Goal: Information Seeking & Learning: Stay updated

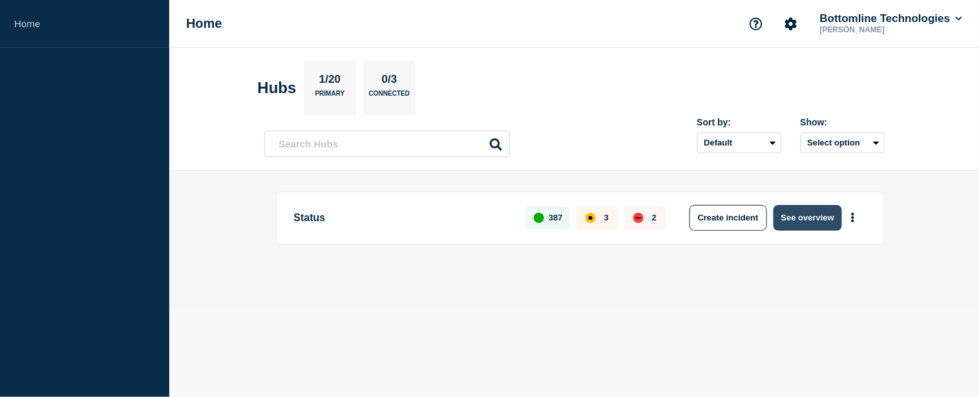
click at [792, 220] on button "See overview" at bounding box center [807, 218] width 68 height 26
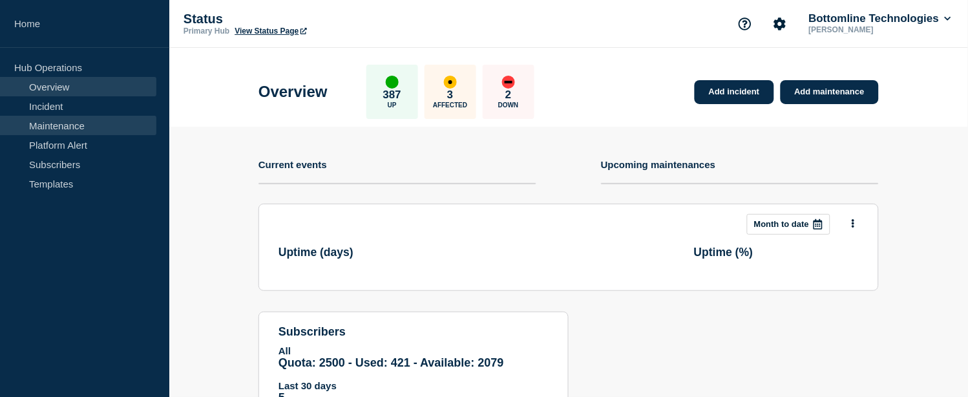
click at [81, 127] on link "Maintenance" at bounding box center [78, 125] width 156 height 19
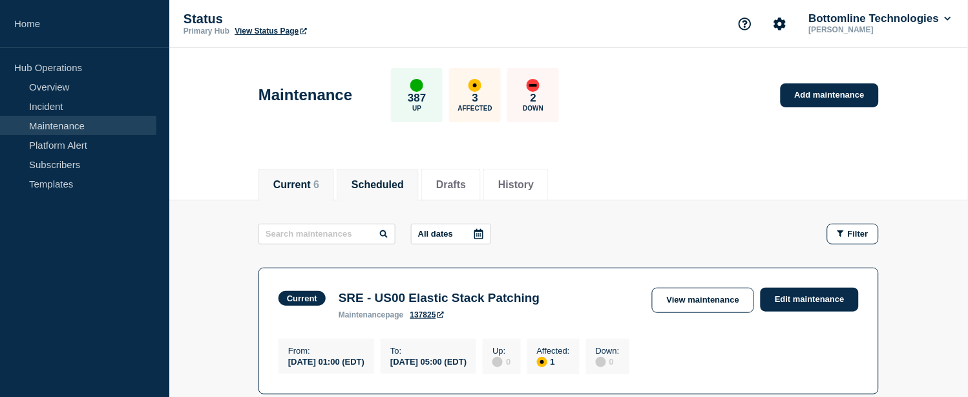
click at [379, 171] on li "Scheduled" at bounding box center [378, 185] width 82 height 32
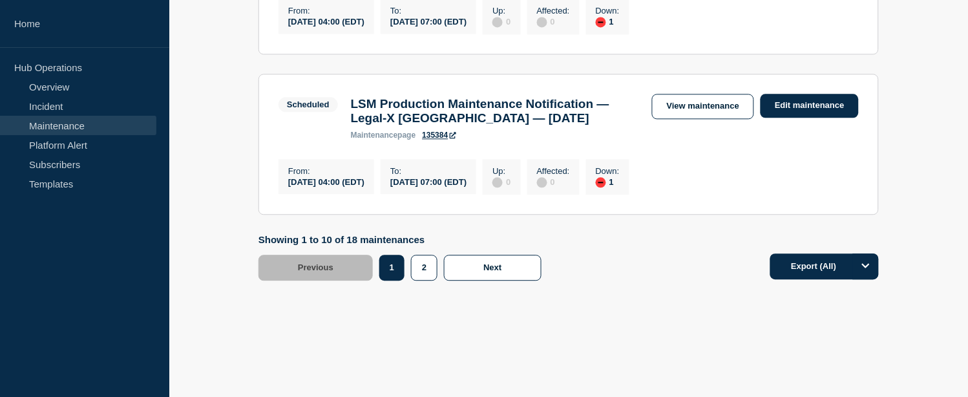
scroll to position [1774, 0]
click at [422, 280] on button "2" at bounding box center [424, 267] width 26 height 26
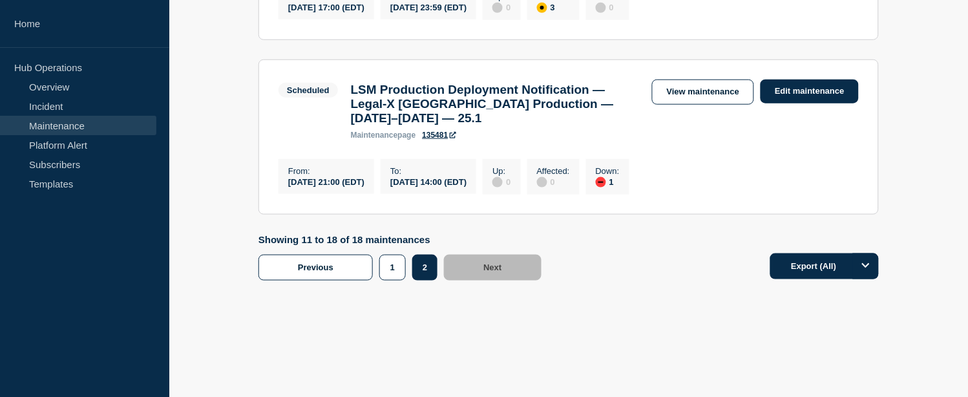
scroll to position [1406, 0]
click at [405, 282] on footer "Showing 11 to 18 of 18 maintenances Previous Page 1 Page 2 1 2 Next Export (All)" at bounding box center [568, 267] width 798 height 66
click at [384, 260] on button "1" at bounding box center [392, 267] width 26 height 26
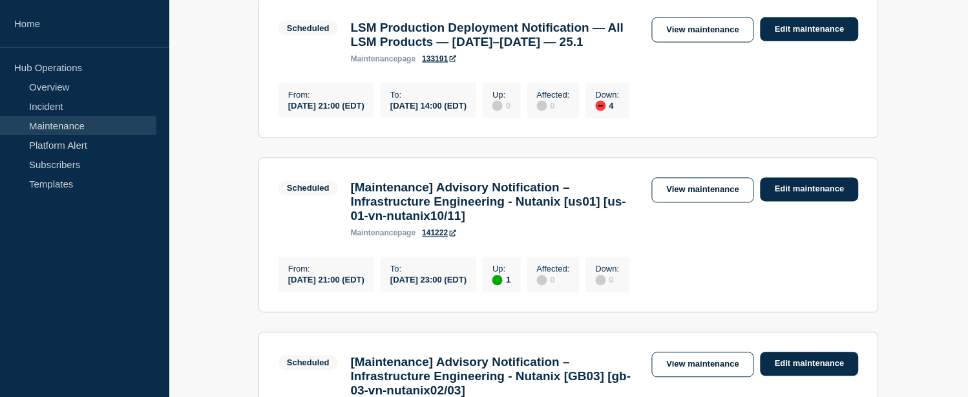
scroll to position [502, 0]
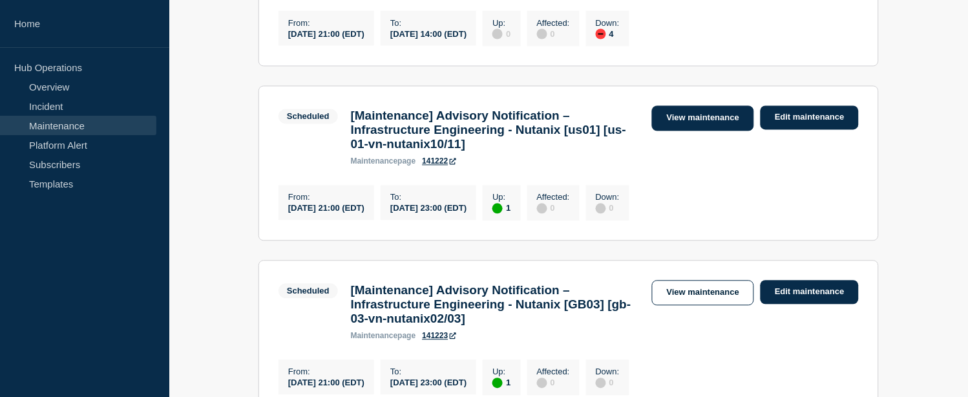
click at [706, 131] on link "View maintenance" at bounding box center [703, 118] width 102 height 25
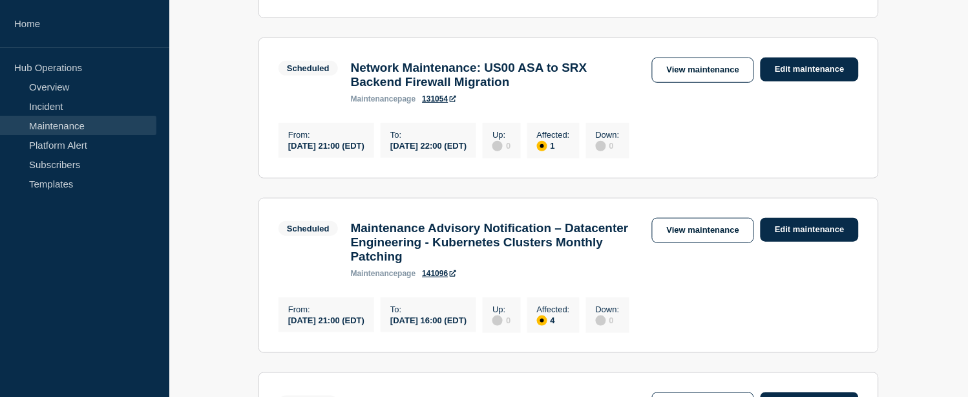
scroll to position [1364, 0]
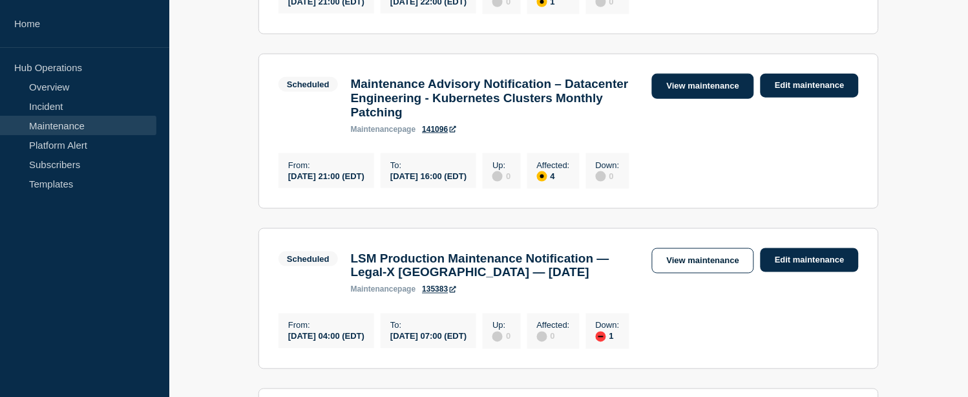
click at [700, 99] on link "View maintenance" at bounding box center [703, 86] width 102 height 25
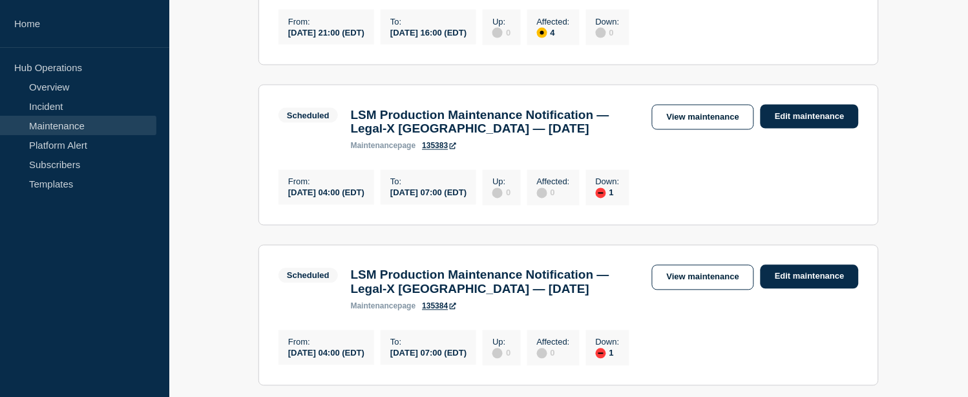
scroll to position [1792, 0]
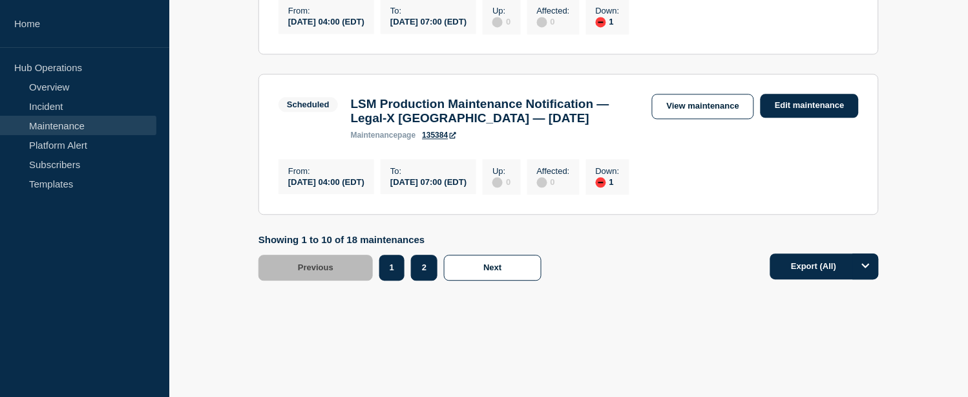
click at [425, 262] on button "2" at bounding box center [424, 267] width 26 height 26
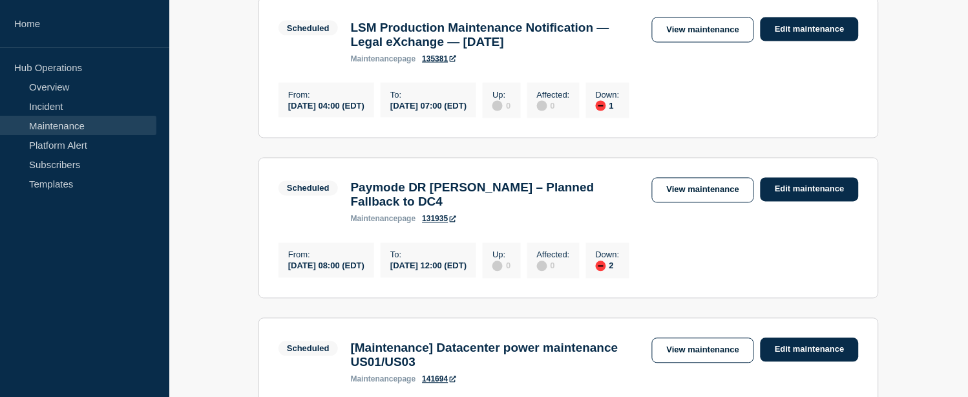
scroll to position [646, 0]
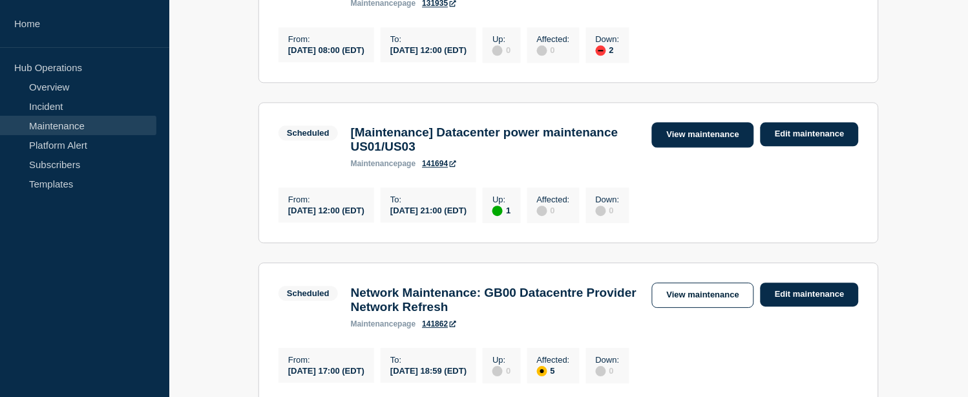
click at [707, 147] on link "View maintenance" at bounding box center [703, 134] width 102 height 25
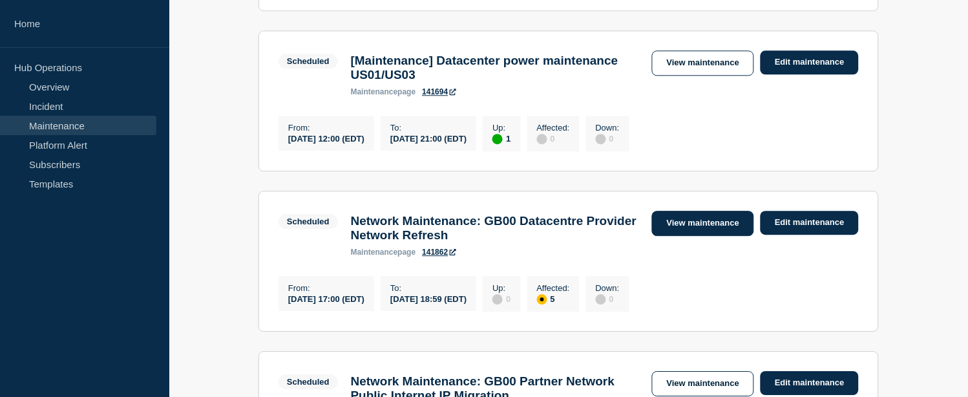
click at [692, 236] on link "View maintenance" at bounding box center [703, 223] width 102 height 25
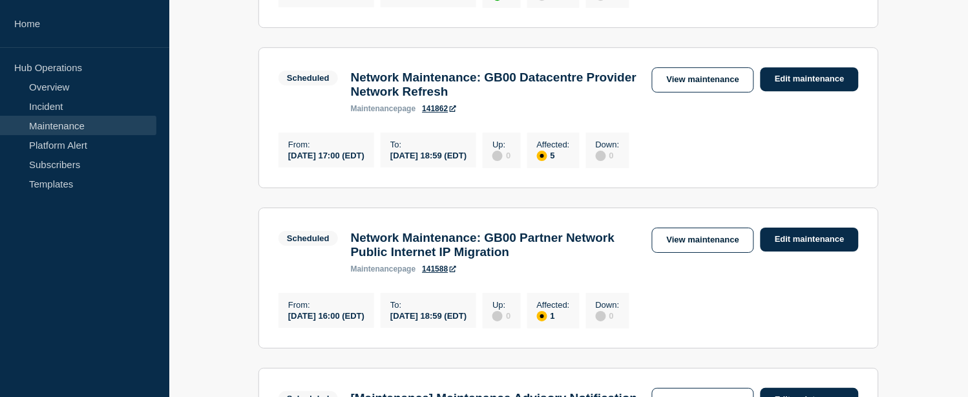
scroll to position [1004, 0]
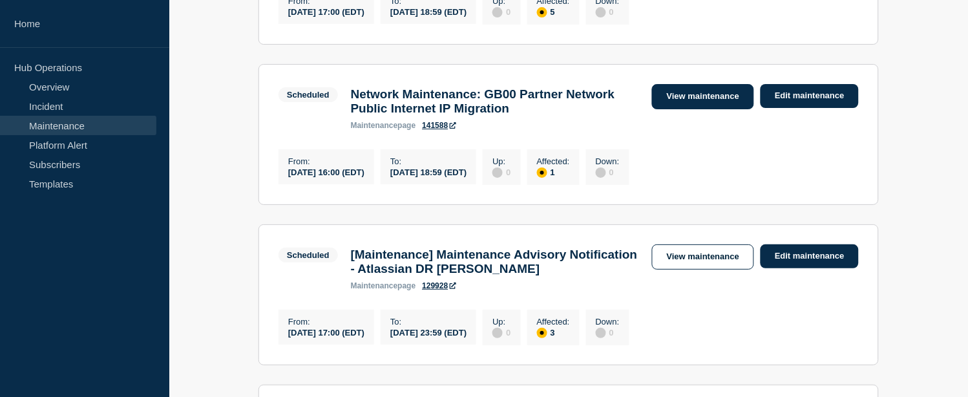
click at [689, 109] on link "View maintenance" at bounding box center [703, 96] width 102 height 25
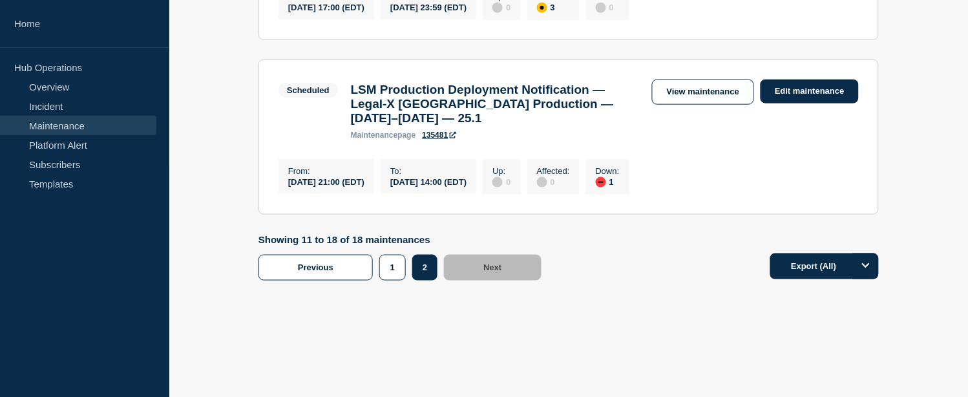
scroll to position [1406, 0]
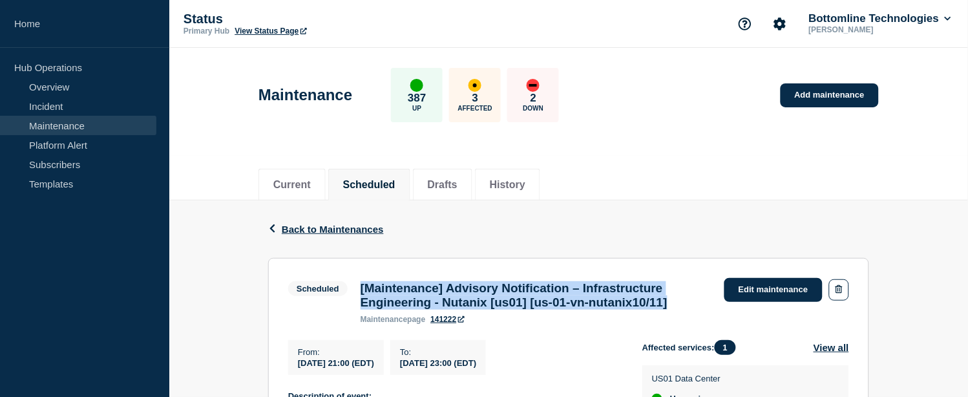
drag, startPoint x: 714, startPoint y: 307, endPoint x: 359, endPoint y: 285, distance: 355.9
click at [359, 285] on div "[Maintenance] Advisory Notification – Infrastructure Engineering - Nutanix [us0…" at bounding box center [536, 302] width 364 height 43
copy h3 "[Maintenance] Advisory Notification – Infrastructure Engineering - Nutanix [us0…"
drag, startPoint x: 298, startPoint y: 366, endPoint x: 535, endPoint y: 366, distance: 237.1
click at [535, 366] on div "From : 2025-09-19 21:00 (EDT) To : 2025-09-21 23:00 (EDT)" at bounding box center [465, 357] width 354 height 35
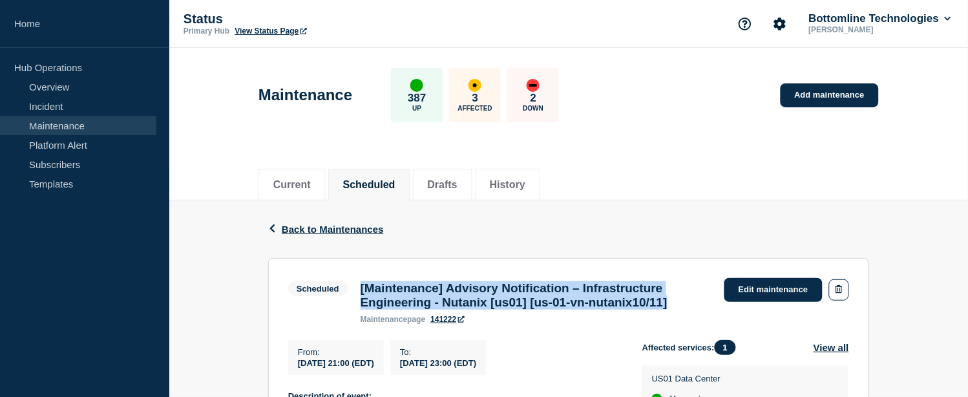
copy div "2025-09-19 21:00 (EDT) To : 2025-09-21 23:00 (EDT)"
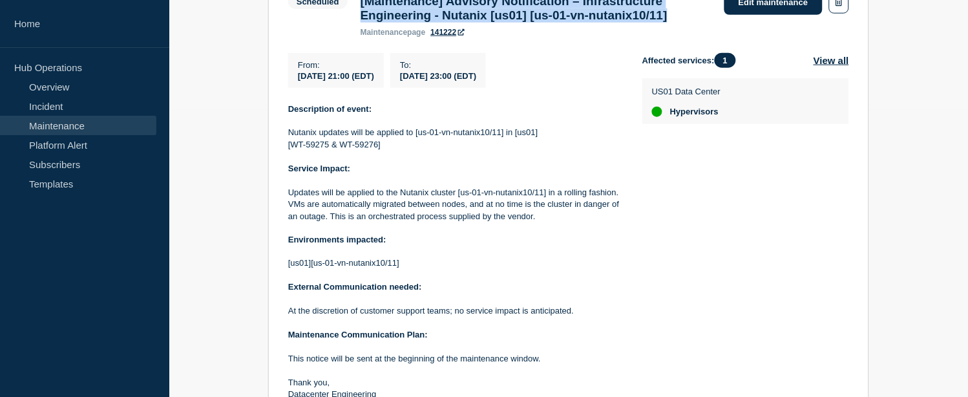
scroll to position [358, 0]
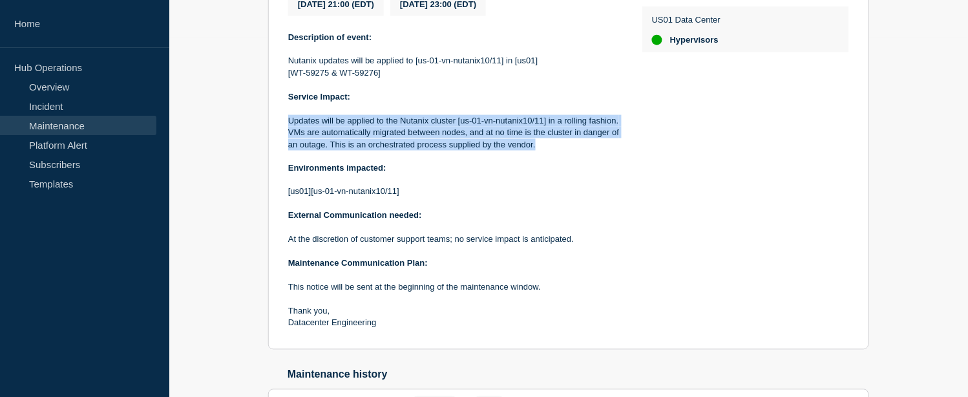
drag, startPoint x: 524, startPoint y: 149, endPoint x: 286, endPoint y: 128, distance: 239.2
click at [286, 128] on section "Scheduled [Maintenance] Advisory Notification – Infrastructure Engineering - Nu…" at bounding box center [568, 124] width 601 height 450
copy p "Updates will be applied to the Nutanix cluster [us-01-vn-nutanix10/11] in a rol…"
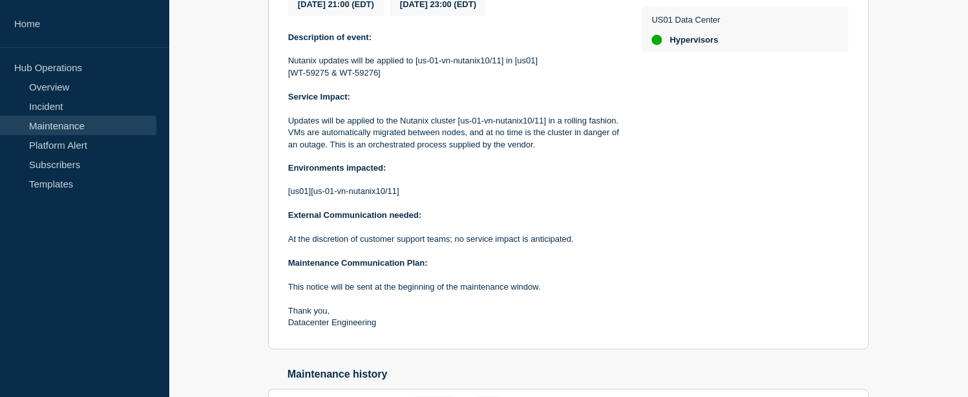
click at [315, 198] on p "[us01][us-01-vn-nutanix10/11]" at bounding box center [454, 192] width 333 height 12
click at [395, 198] on p "[us01][us-01-vn-nutanix10/11]" at bounding box center [454, 192] width 333 height 12
copy p "us-01-vn-nutanix10/11]"
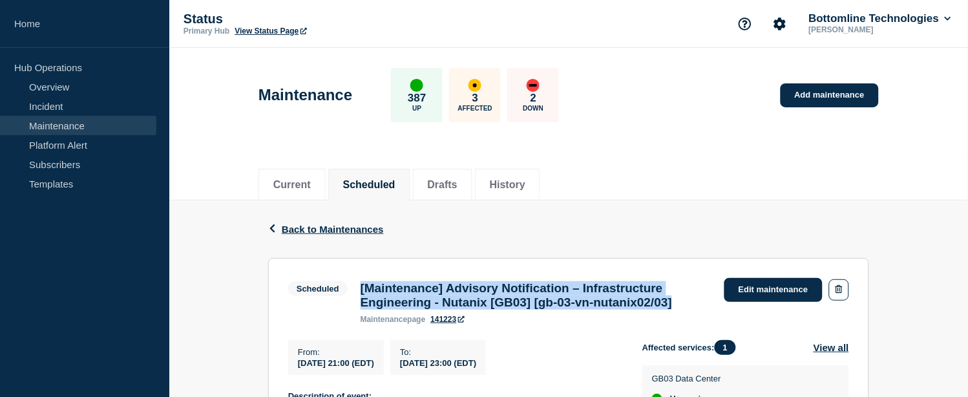
drag, startPoint x: 460, startPoint y: 326, endPoint x: 360, endPoint y: 289, distance: 106.9
click at [360, 289] on h3 "[Maintenance] Advisory Notification – Infrastructure Engineering - Nutanix [GB0…" at bounding box center [535, 295] width 351 height 28
copy h3 "[Maintenance] Advisory Notification – Infrastructure Engineering - Nutanix [GB0…"
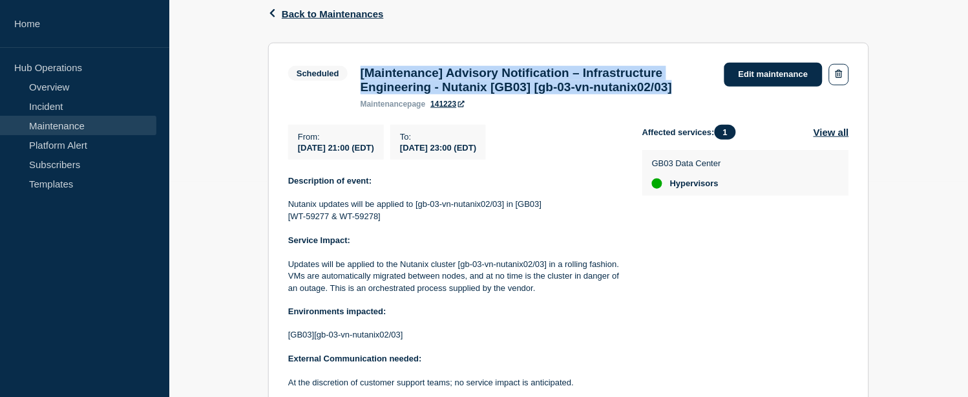
drag, startPoint x: 541, startPoint y: 169, endPoint x: 299, endPoint y: 167, distance: 242.2
click at [299, 160] on div "From : 2025-09-19 21:00 (EDT) To : 2025-09-21 23:00 (EDT)" at bounding box center [465, 142] width 354 height 35
copy div "2025-09-19 21:00 (EDT) To : 2025-09-21 23:00 (EDT)"
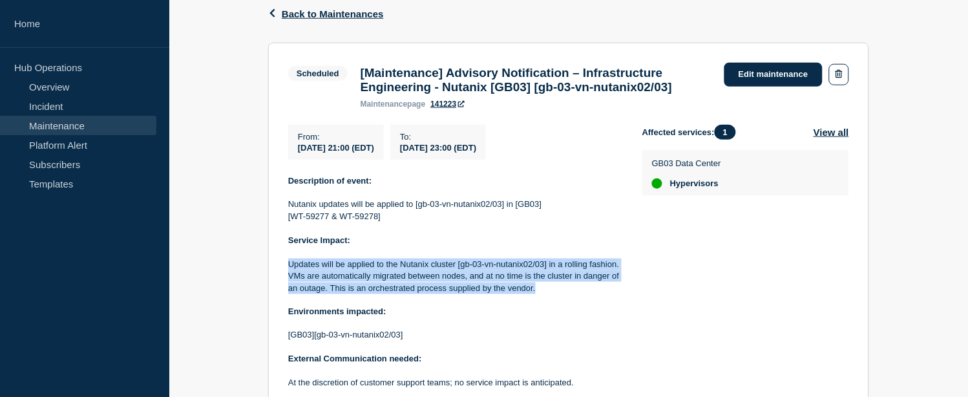
drag, startPoint x: 540, startPoint y: 310, endPoint x: 285, endPoint y: 284, distance: 256.4
click at [285, 284] on section "Scheduled [Maintenance] Advisory Notification – Infrastructure Engineering - Nu…" at bounding box center [568, 268] width 601 height 450
copy p "Updates will be applied to the Nutanix cluster [gb-03-vn-nutanix02/03] in a rol…"
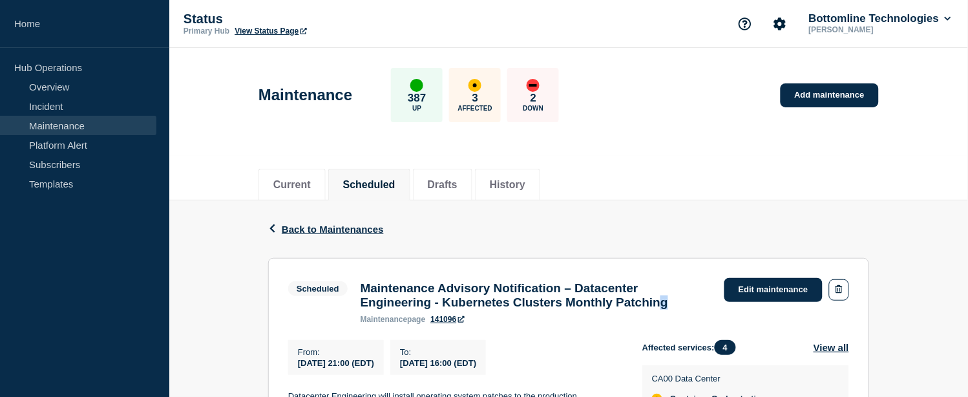
drag, startPoint x: 707, startPoint y: 309, endPoint x: 700, endPoint y: 311, distance: 8.0
click at [700, 309] on h3 "Maintenance Advisory Notification – Datacenter Engineering - Kubernetes Cluster…" at bounding box center [535, 295] width 351 height 28
click at [708, 307] on h3 "Maintenance Advisory Notification – Datacenter Engineering - Kubernetes Cluster…" at bounding box center [535, 295] width 351 height 28
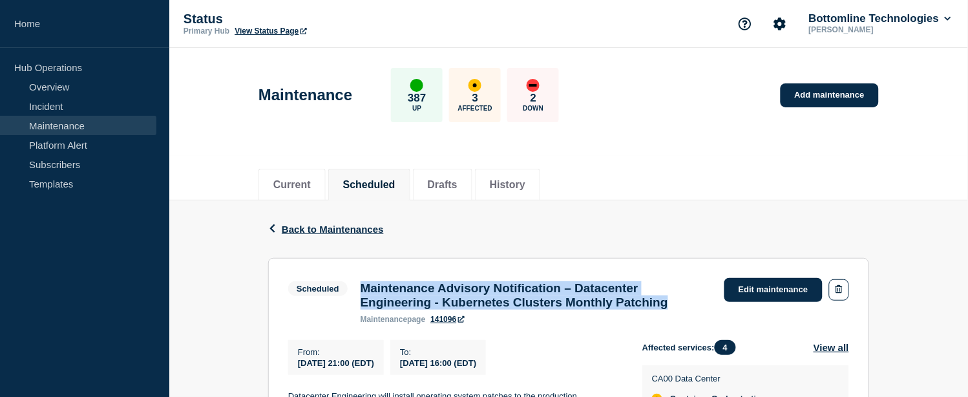
drag, startPoint x: 712, startPoint y: 309, endPoint x: 371, endPoint y: 289, distance: 341.0
click at [360, 291] on div "Maintenance Advisory Notification – Datacenter Engineering - Kubernetes Cluster…" at bounding box center [536, 302] width 364 height 43
drag, startPoint x: 300, startPoint y: 367, endPoint x: 537, endPoint y: 371, distance: 236.4
click at [537, 371] on div "From : 2025-09-20 21:00 (EDT) To : 2025-09-21 16:00 (EDT)" at bounding box center [465, 357] width 354 height 35
copy div "2025-09-20 21:00 (EDT) To : 2025-09-21 16:00 (EDT)"
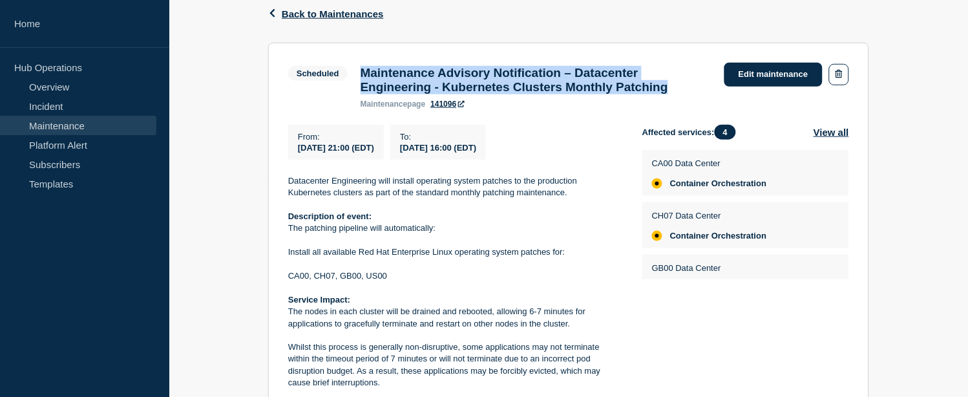
scroll to position [287, 0]
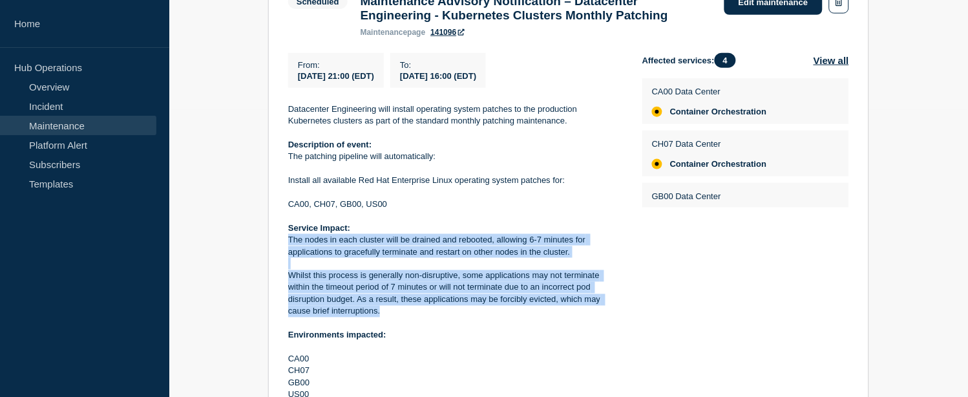
drag, startPoint x: 364, startPoint y: 304, endPoint x: 288, endPoint y: 244, distance: 97.0
click at [288, 244] on div "Datacenter Engineering will install operating system patches to the production …" at bounding box center [454, 299] width 333 height 393
copy div "The nodes in each cluster will be drained and rebooted, allowing 6-7 minutes fo…"
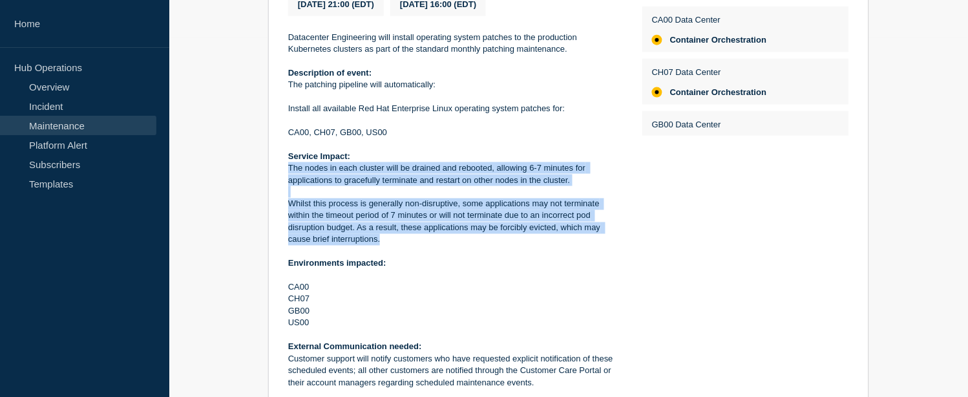
scroll to position [430, 0]
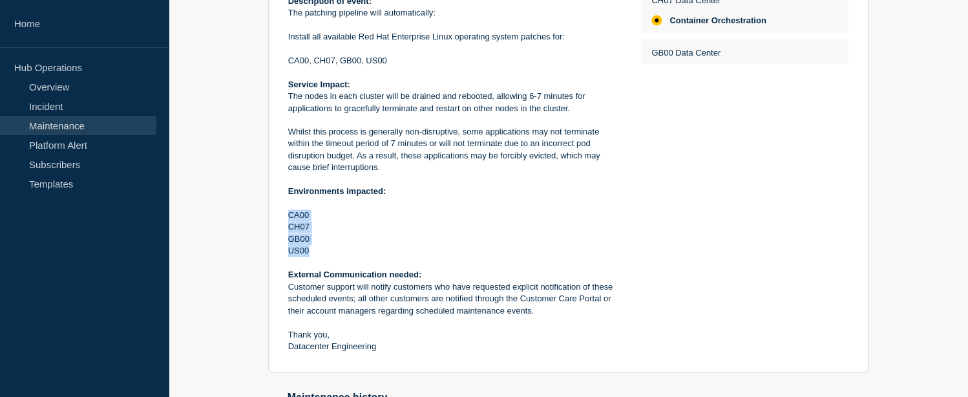
drag, startPoint x: 313, startPoint y: 256, endPoint x: 285, endPoint y: 220, distance: 46.1
click at [285, 220] on section "Scheduled Maintenance Advisory Notification – Datacenter Engineering - Kubernet…" at bounding box center [568, 101] width 601 height 546
copy div "CA00 CH07 GB00 US00"
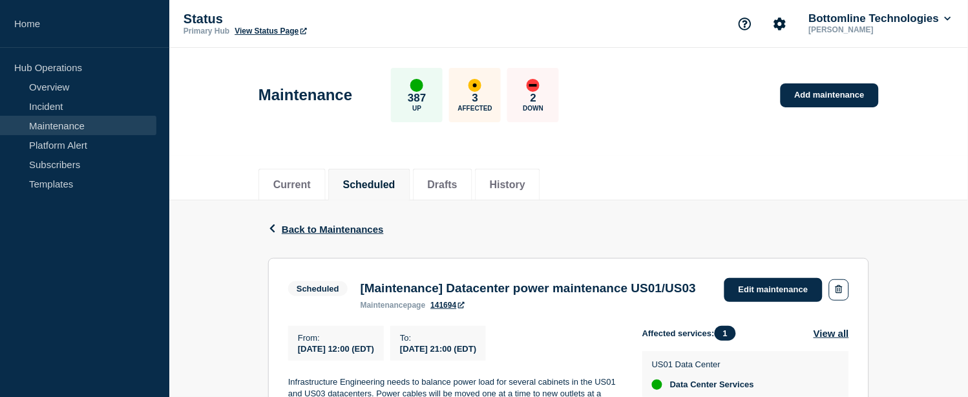
scroll to position [143, 0]
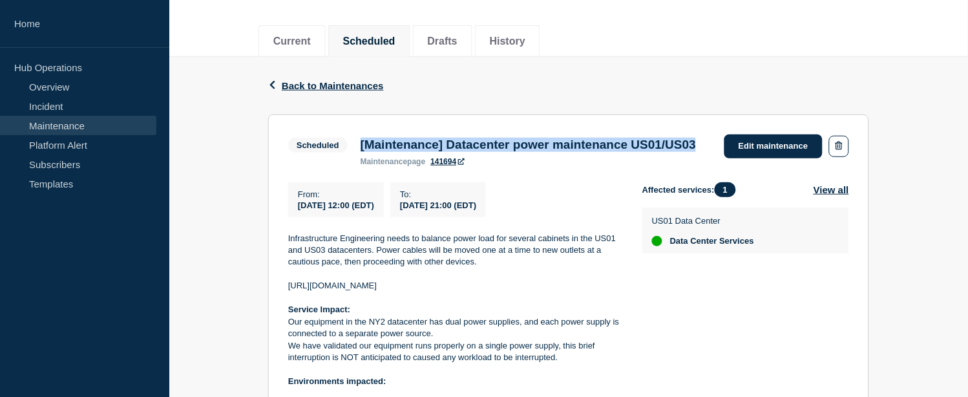
drag, startPoint x: 437, startPoint y: 156, endPoint x: 357, endPoint y: 144, distance: 80.9
click at [357, 144] on div "[Maintenance] Datacenter power maintenance US01/US03 maintenance page 141694" at bounding box center [528, 152] width 349 height 28
copy h3 "[Maintenance] Datacenter power maintenance US01/US03"
drag, startPoint x: 296, startPoint y: 224, endPoint x: 541, endPoint y: 224, distance: 245.4
click at [541, 217] on div "From : [DATE] 12:00 (EDT) To : [DATE] 21:00 (EDT)" at bounding box center [465, 199] width 354 height 35
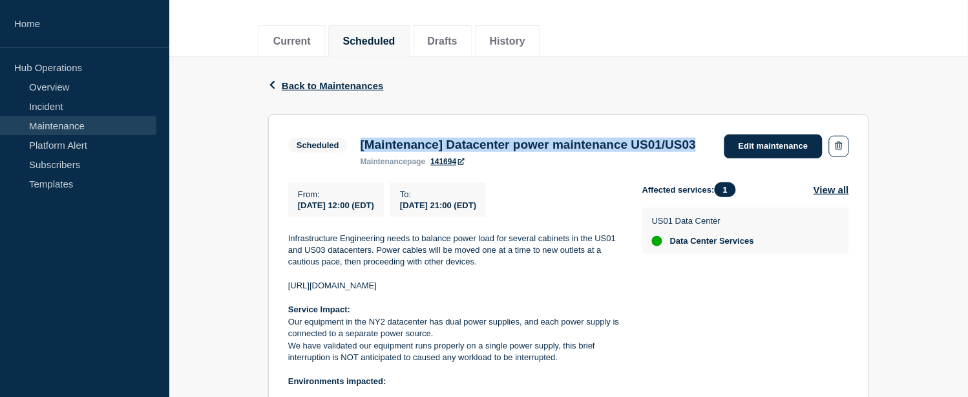
copy div "[DATE] 12:00 (EDT) To : [DATE] 21:00 (EDT)"
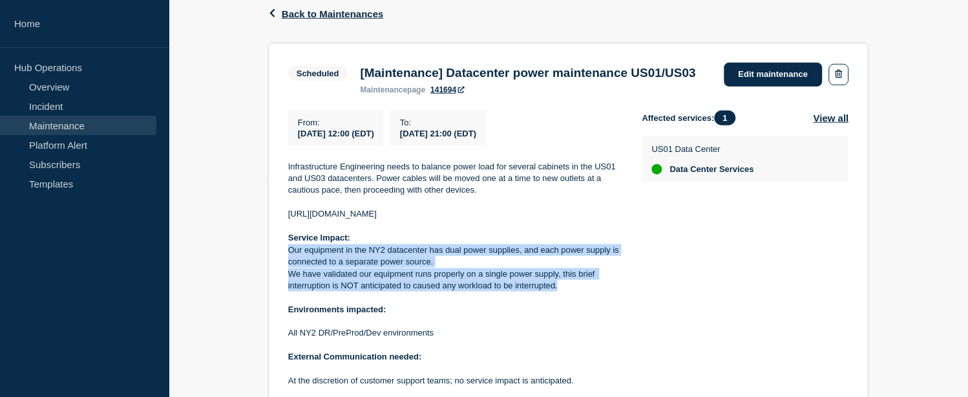
drag, startPoint x: 560, startPoint y: 307, endPoint x: 291, endPoint y: 272, distance: 271.0
click at [291, 272] on div "Infrastructure Engineering needs to balance power load for several cabinets in …" at bounding box center [454, 316] width 333 height 310
copy div "Our equipment in the NY2 datacenter has dual power supplies, and each power sup…"
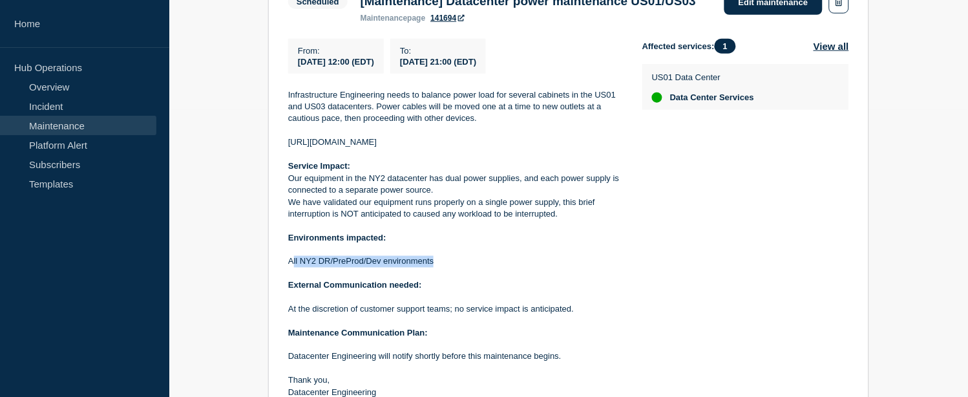
drag, startPoint x: 292, startPoint y: 280, endPoint x: 439, endPoint y: 279, distance: 147.3
click at [439, 267] on p "All NY2 DR/PreProd/Dev environments" at bounding box center [454, 262] width 333 height 12
drag, startPoint x: 435, startPoint y: 283, endPoint x: 287, endPoint y: 281, distance: 147.9
click at [288, 267] on p "All NY2 DR/PreProd/Dev environments" at bounding box center [454, 262] width 333 height 12
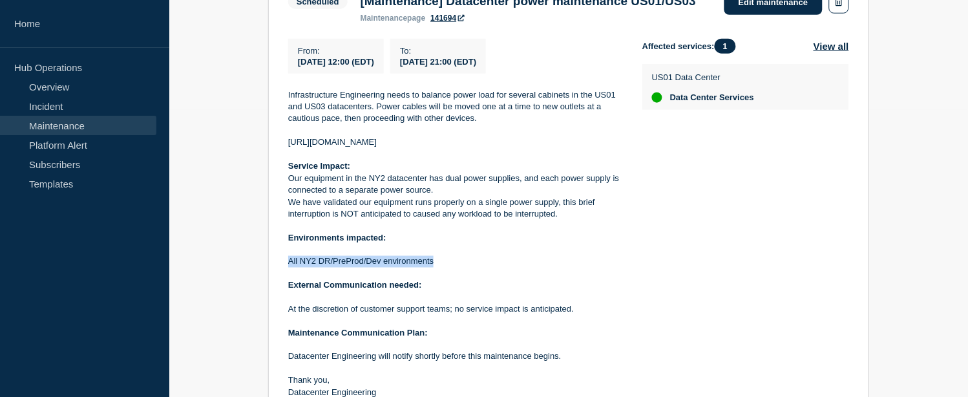
copy p "All NY2 DR/PreProd/Dev environments"
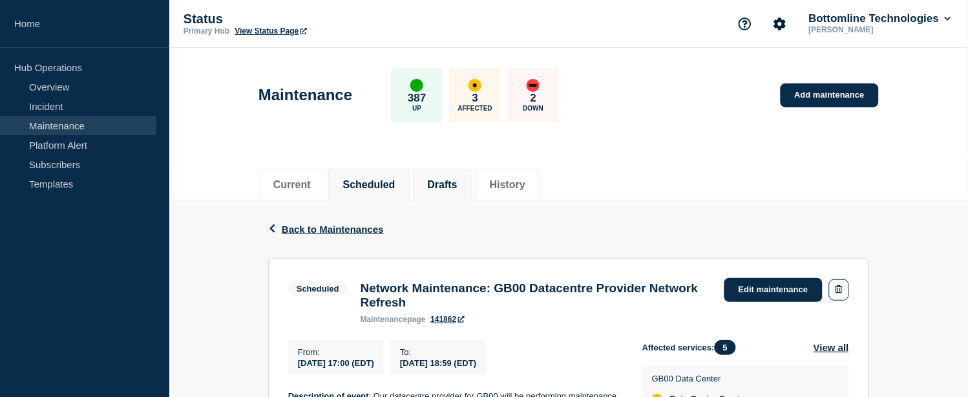
scroll to position [143, 0]
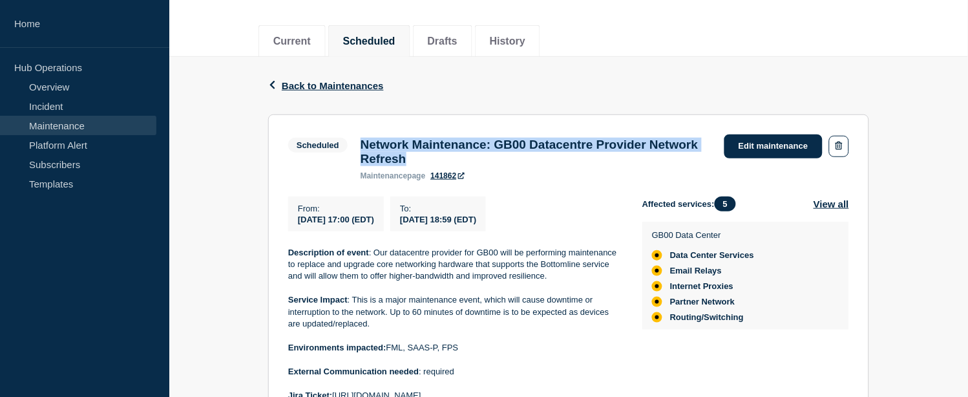
drag, startPoint x: 474, startPoint y: 161, endPoint x: 362, endPoint y: 143, distance: 113.3
click at [362, 143] on h3 "Network Maintenance: GB00 Datacentre Provider Network Refresh" at bounding box center [535, 152] width 351 height 28
copy h3 "Network Maintenance: GB00 Datacentre Provider Network Refresh"
drag, startPoint x: 296, startPoint y: 223, endPoint x: 535, endPoint y: 222, distance: 239.0
click at [535, 222] on div "From : [DATE] 17:00 (EDT) To : [DATE] 18:59 (EDT)" at bounding box center [465, 213] width 354 height 35
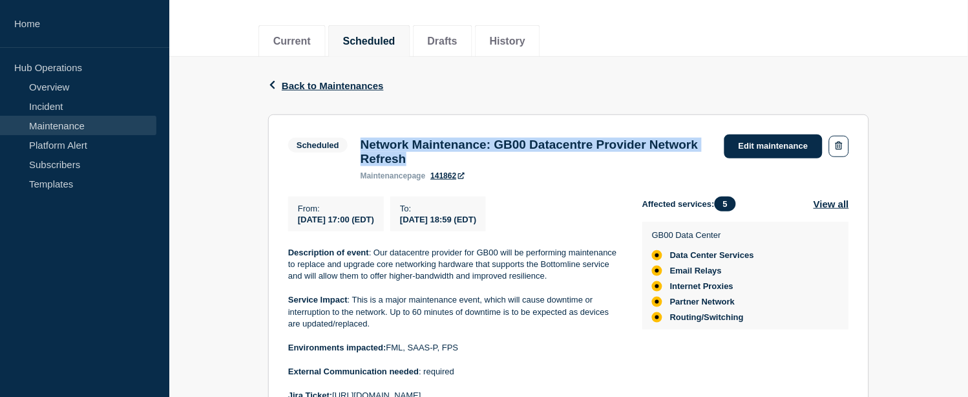
copy div "[DATE] 17:00 (EDT) To : [DATE] 18:59 (EDT)"
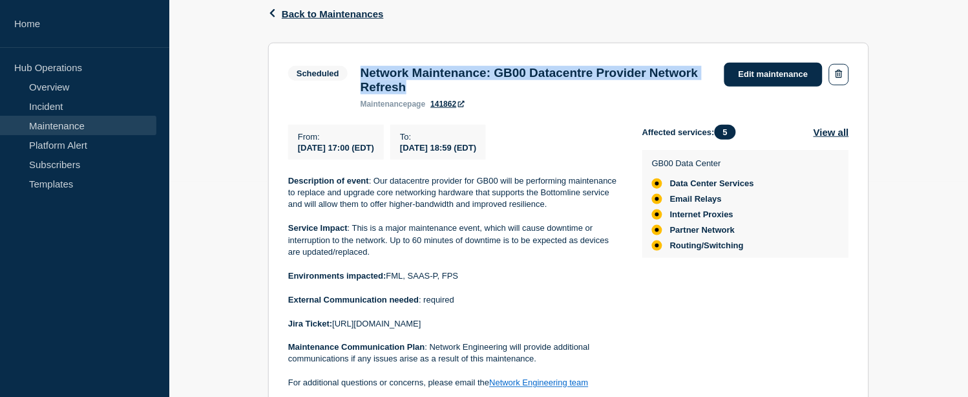
scroll to position [287, 0]
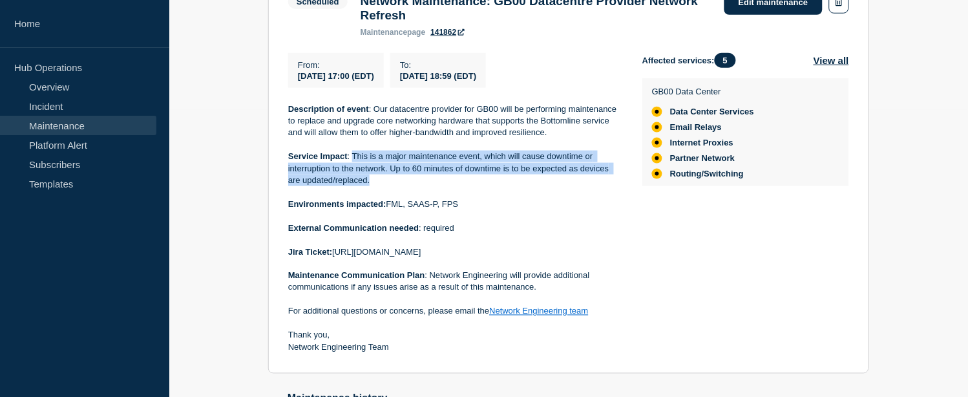
drag, startPoint x: 370, startPoint y: 183, endPoint x: 353, endPoint y: 161, distance: 28.0
click at [353, 161] on p "Service Impact : This is a major maintenance event, which will cause downtime o…" at bounding box center [454, 168] width 333 height 36
copy p "This is a major maintenance event, which will cause downtime or interruption to…"
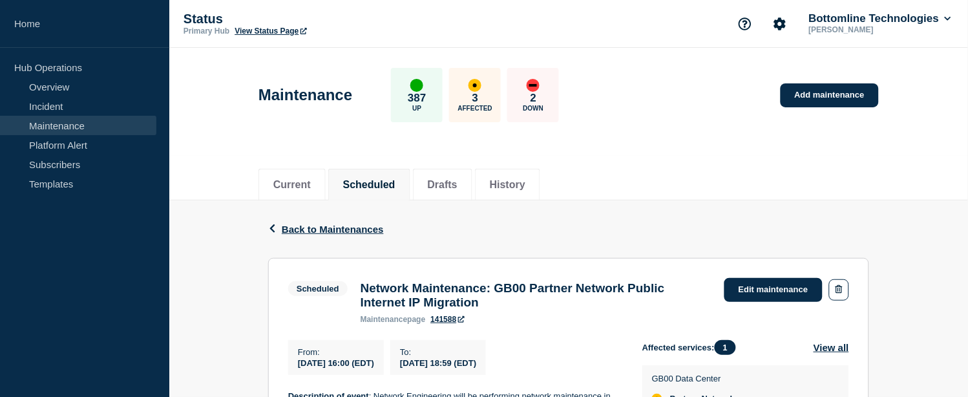
scroll to position [72, 0]
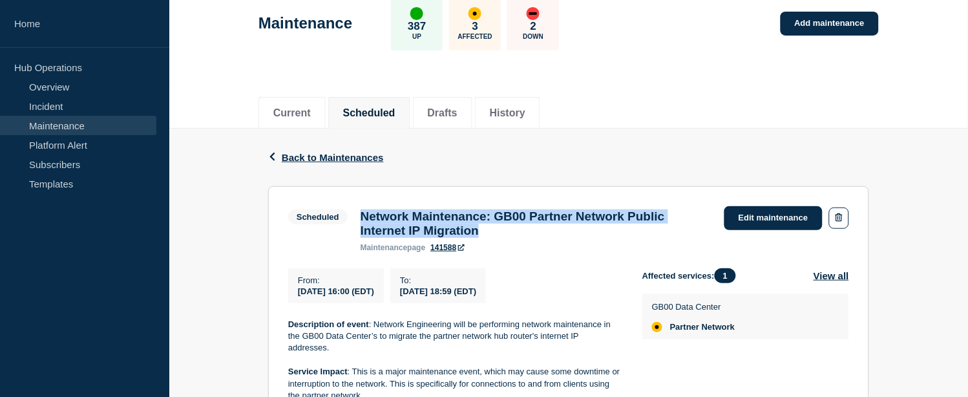
drag, startPoint x: 488, startPoint y: 229, endPoint x: 362, endPoint y: 217, distance: 126.5
click at [362, 217] on h3 "Network Maintenance: GB00 Partner Network Public Internet IP Migration" at bounding box center [535, 223] width 351 height 28
copy h3 "Network Maintenance: GB00 Partner Network Public Internet IP Migration"
drag, startPoint x: 309, startPoint y: 295, endPoint x: 536, endPoint y: 297, distance: 227.4
click at [536, 297] on div "From : [DATE] 16:00 (EDT) To : [DATE] 18:59 (EDT)" at bounding box center [465, 285] width 354 height 35
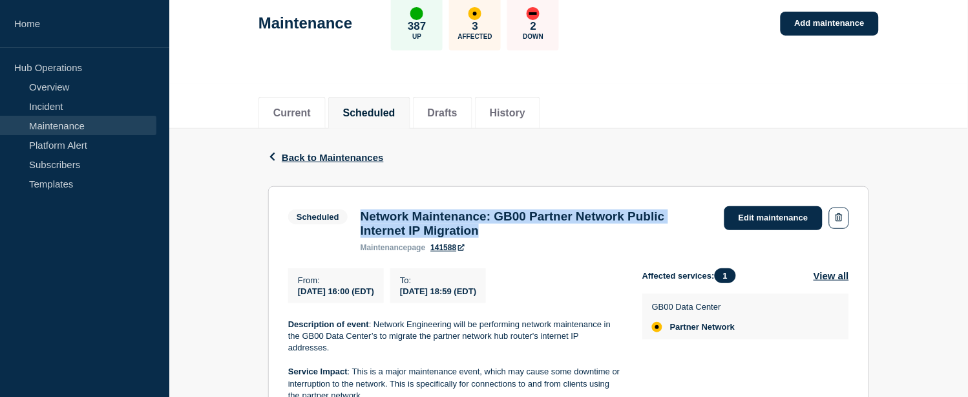
copy div "[DATE] 16:00 (EDT) To : [DATE] 18:59 (EDT)"
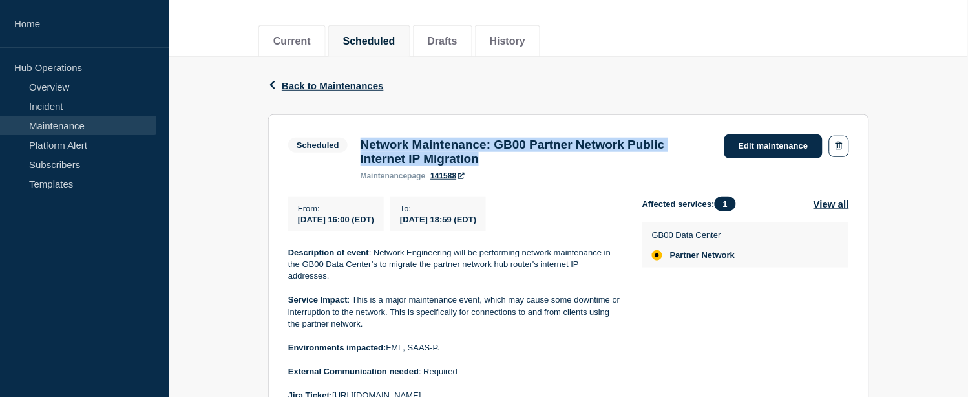
scroll to position [215, 0]
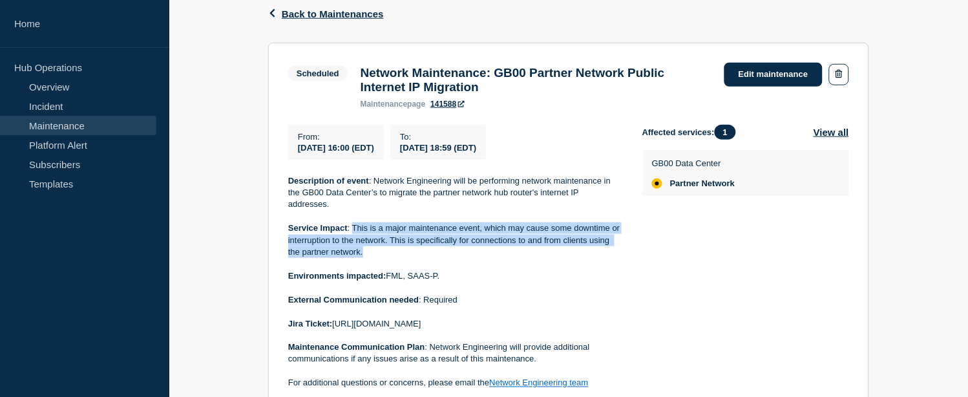
drag, startPoint x: 366, startPoint y: 260, endPoint x: 365, endPoint y: 237, distance: 22.6
click at [354, 236] on p "Service Impact : This is a major maintenance event, which may cause some downti…" at bounding box center [454, 240] width 333 height 36
copy p "This is a major maintenance event, which may cause some downtime or interruptio…"
